Goal: Check status: Check status

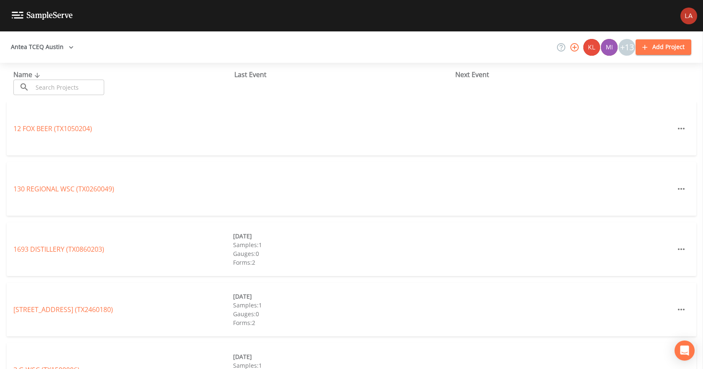
click at [67, 48] on icon "button" at bounding box center [71, 47] width 8 height 8
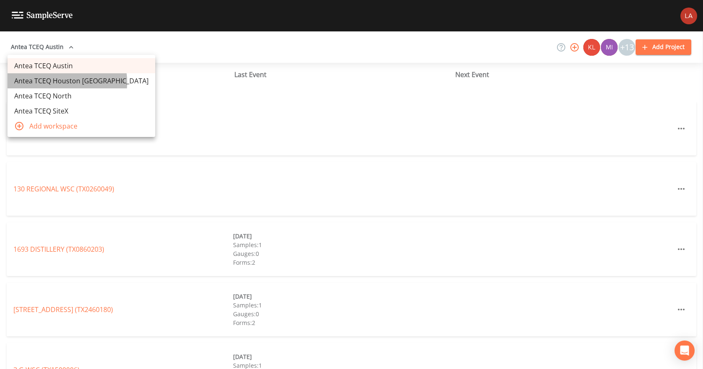
click at [59, 82] on link "Antea TCEQ Houston [GEOGRAPHIC_DATA]" at bounding box center [82, 80] width 148 height 15
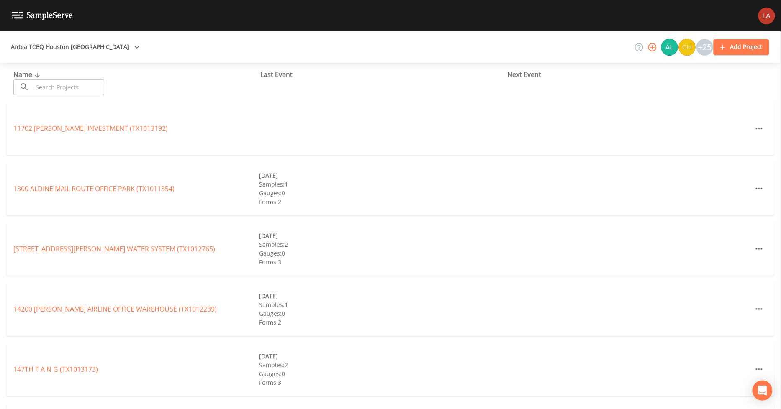
drag, startPoint x: 0, startPoint y: 0, endPoint x: 62, endPoint y: 92, distance: 110.9
click at [62, 92] on input "text" at bounding box center [69, 86] width 72 height 15
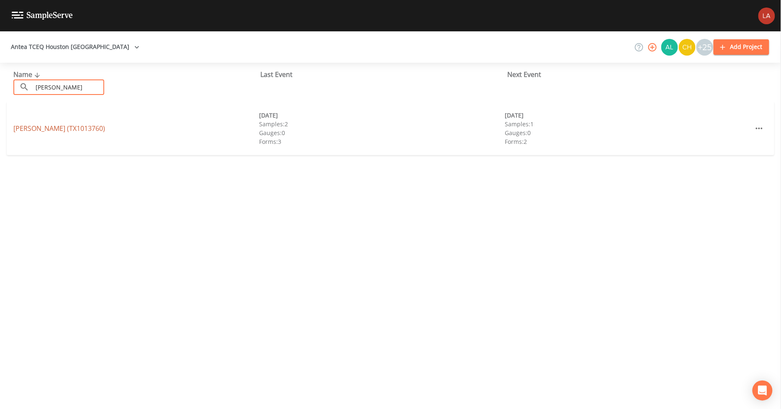
type input "[PERSON_NAME]"
click at [31, 128] on link "[PERSON_NAME] (TX1013760)" at bounding box center [59, 128] width 92 height 9
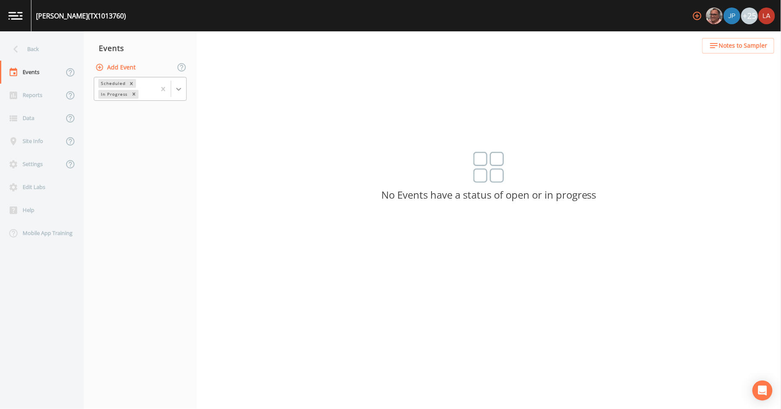
click at [182, 88] on icon at bounding box center [178, 89] width 8 height 8
click at [126, 113] on div "Completed" at bounding box center [140, 113] width 93 height 14
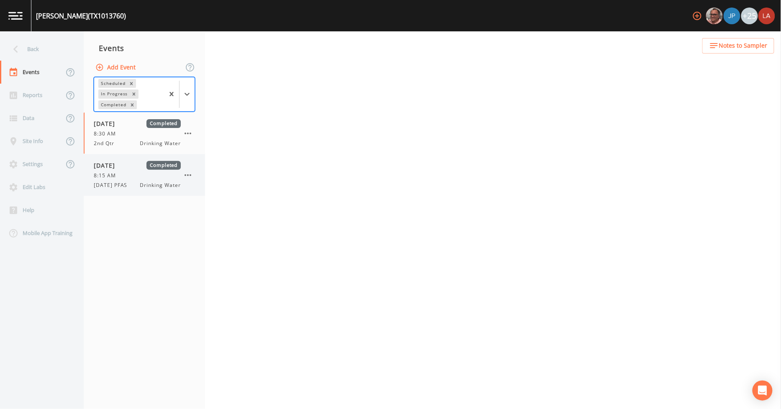
click at [120, 177] on span "8:15 AM" at bounding box center [107, 176] width 27 height 8
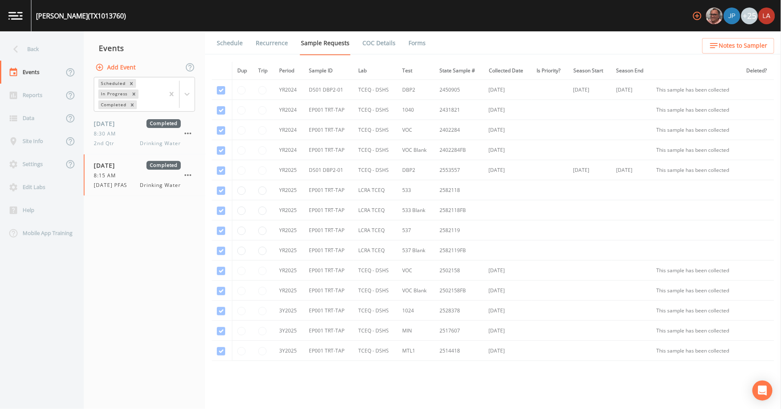
click at [415, 44] on link "Forms" at bounding box center [417, 42] width 20 height 23
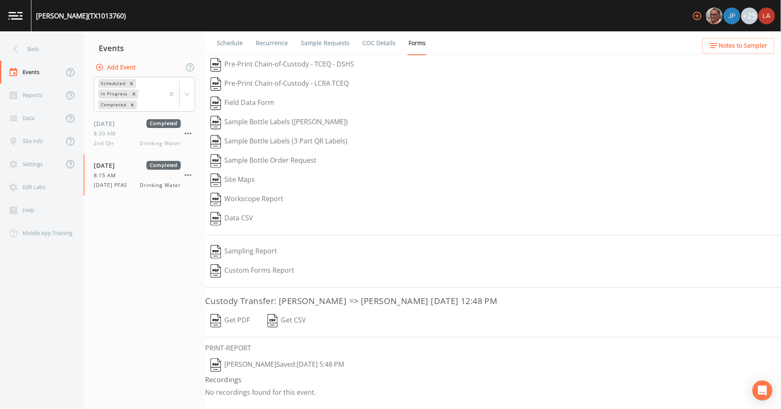
click at [248, 366] on button "[PERSON_NAME]  Saved: [DATE] 5:48 PM" at bounding box center [277, 365] width 144 height 19
click at [43, 55] on div "Back" at bounding box center [37, 49] width 75 height 23
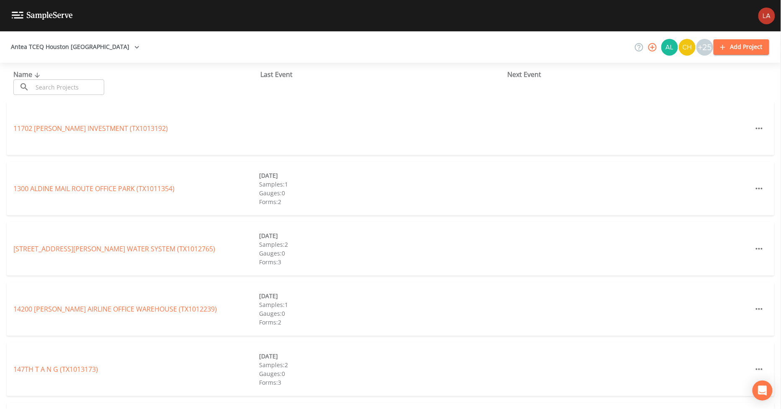
click at [72, 91] on input "text" at bounding box center [69, 86] width 72 height 15
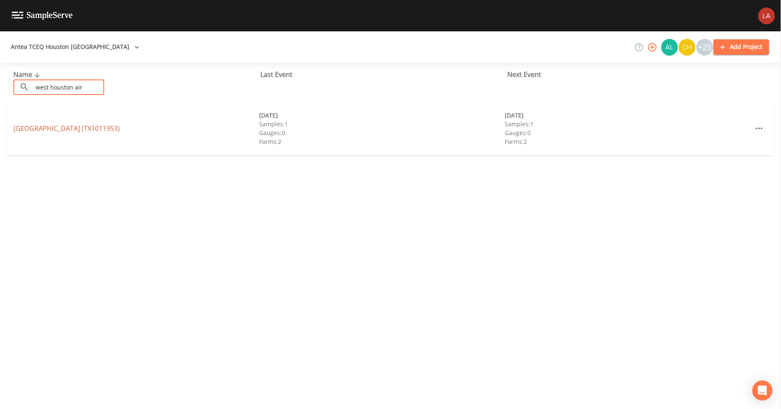
type input "west houston air"
click at [35, 127] on link "[GEOGRAPHIC_DATA] (TX1011953)" at bounding box center [66, 128] width 106 height 9
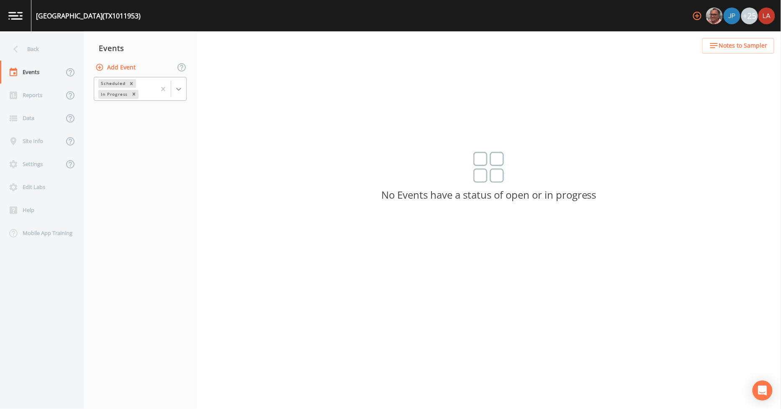
click at [180, 89] on icon at bounding box center [178, 89] width 5 height 3
click at [136, 112] on div "Completed" at bounding box center [140, 113] width 93 height 14
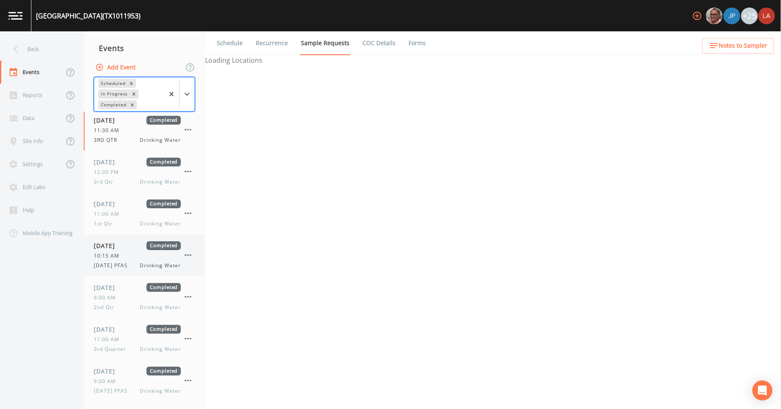
scroll to position [3, 0]
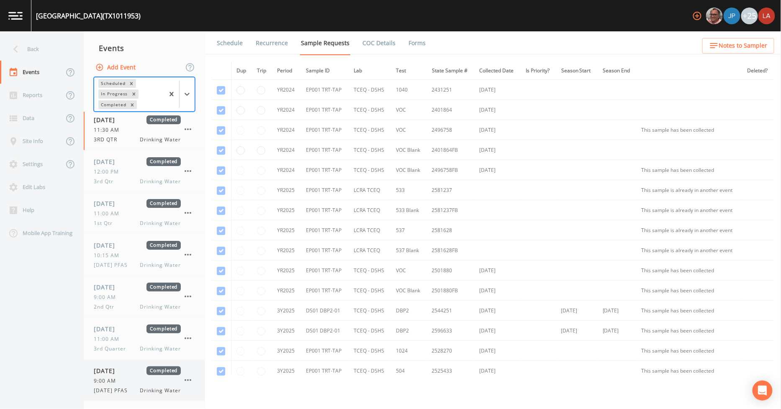
click at [110, 384] on span "9:00 AM" at bounding box center [107, 381] width 27 height 8
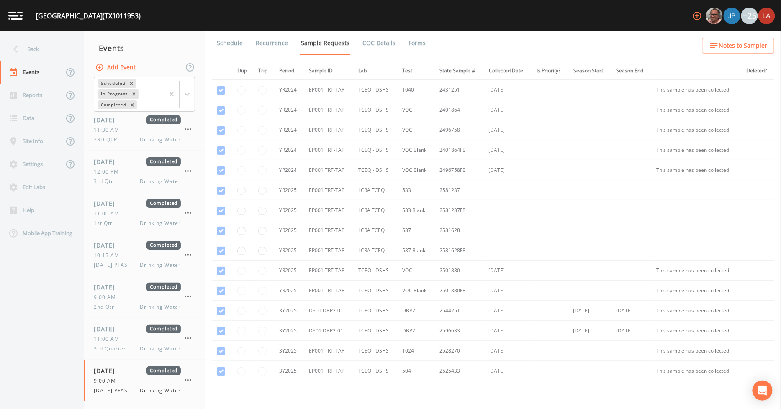
click at [415, 43] on link "Forms" at bounding box center [417, 42] width 20 height 23
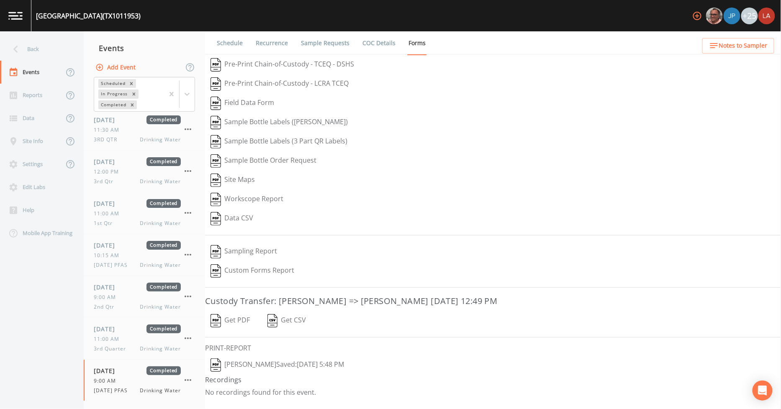
click at [289, 360] on button "[PERSON_NAME]  Saved: [DATE] 5:48 PM" at bounding box center [277, 365] width 144 height 19
click at [24, 41] on div "Back" at bounding box center [37, 49] width 75 height 23
